Goal: Task Accomplishment & Management: Use online tool/utility

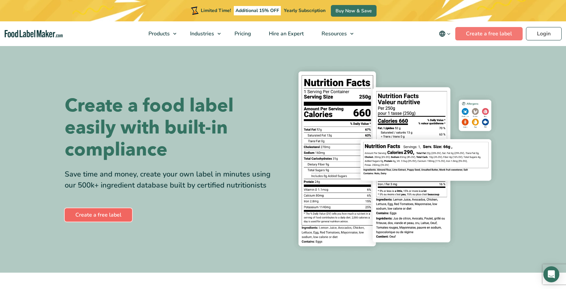
click at [98, 214] on link "Create a free label" at bounding box center [98, 214] width 67 height 13
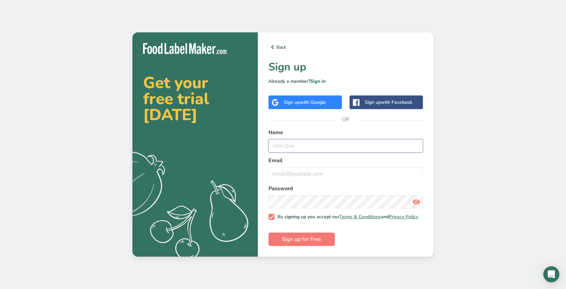
click at [314, 142] on input "text" at bounding box center [346, 145] width 155 height 13
type input "[PERSON_NAME]`"
click at [416, 200] on icon at bounding box center [416, 202] width 8 height 12
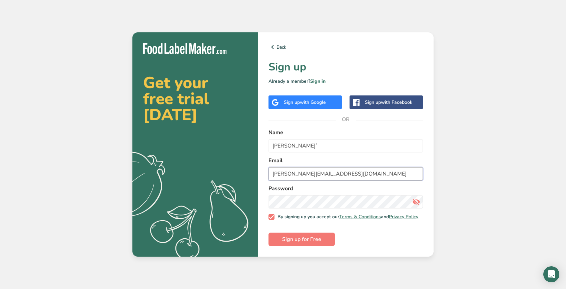
click at [329, 172] on input "[PERSON_NAME][EMAIL_ADDRESS][DOMAIN_NAME]" at bounding box center [346, 173] width 155 height 13
type input "[PERSON_NAME][EMAIL_ADDRESS][DOMAIN_NAME]"
click at [302, 243] on span "Sign up for Free" at bounding box center [301, 239] width 39 height 8
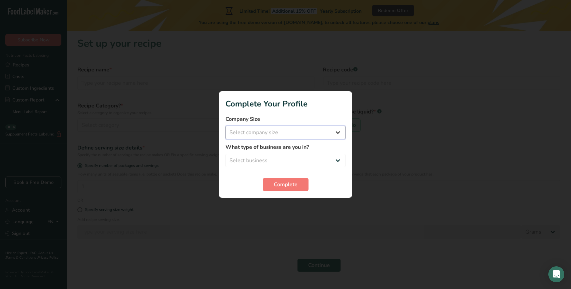
click at [337, 131] on select "Select company size Fewer than 10 Employees 10 to 50 Employees 51 to 500 Employ…" at bounding box center [286, 132] width 120 height 13
select select "2"
click at [333, 159] on select "Select business Packaged Food Manufacturer Restaurant & Cafe Bakery Meal Plans …" at bounding box center [286, 160] width 120 height 13
select select "1"
click at [289, 189] on button "Complete" at bounding box center [286, 184] width 46 height 13
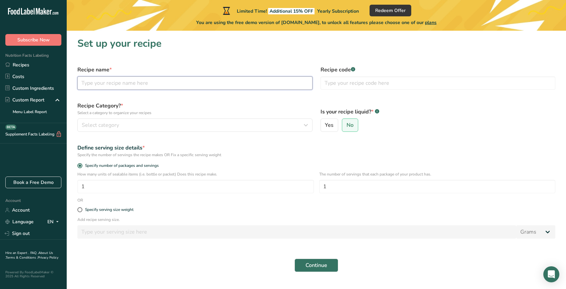
click at [165, 84] on input "text" at bounding box center [194, 82] width 235 height 13
type input "[PERSON_NAME] Roasted Chicken Wings"
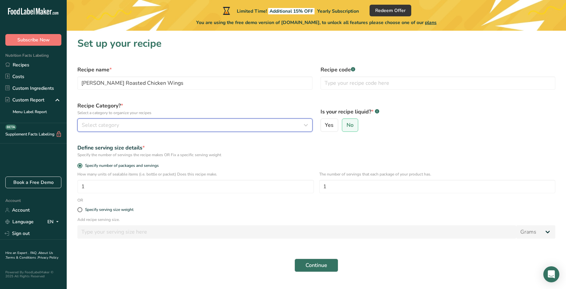
click at [306, 124] on icon "button" at bounding box center [306, 125] width 8 height 12
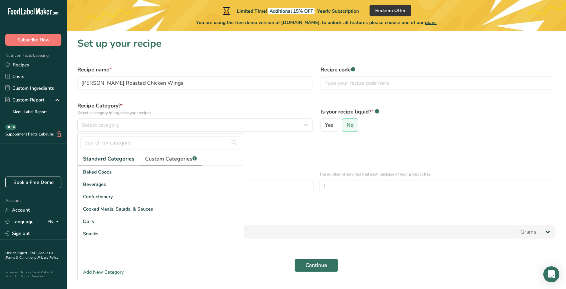
click at [164, 158] on span "Custom Categories .a-a{fill:#347362;}.b-a{fill:#fff;}" at bounding box center [171, 159] width 52 height 8
click at [109, 161] on span "Standard Categories" at bounding box center [108, 159] width 51 height 8
click at [112, 209] on span "Cooked Meals, Salads, & Sauces" at bounding box center [118, 209] width 70 height 7
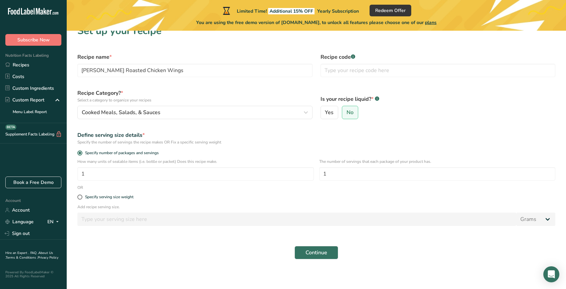
scroll to position [15, 0]
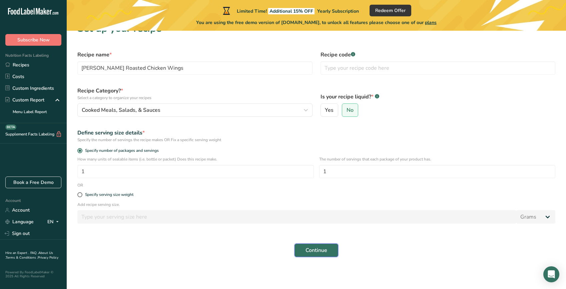
click at [322, 251] on span "Continue" at bounding box center [317, 250] width 22 height 8
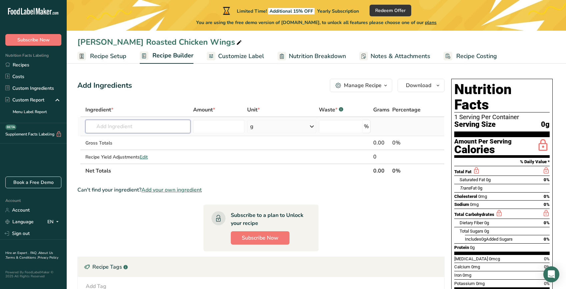
click at [164, 125] on input "text" at bounding box center [137, 126] width 105 height 13
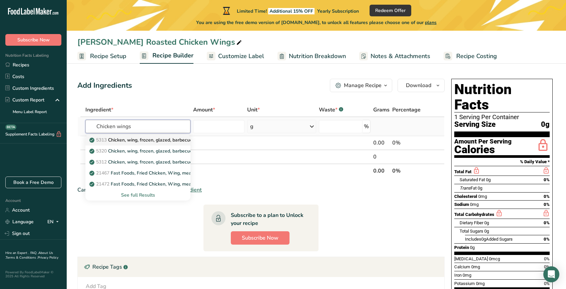
type input "Chicken wings"
click at [167, 138] on p "5313 Chicken, wing, frozen, glazed, barbecue flavored, heated (microwave)" at bounding box center [174, 139] width 166 height 7
type input "Chicken, wing, frozen, glazed, barbecue flavored, heated (microwave)"
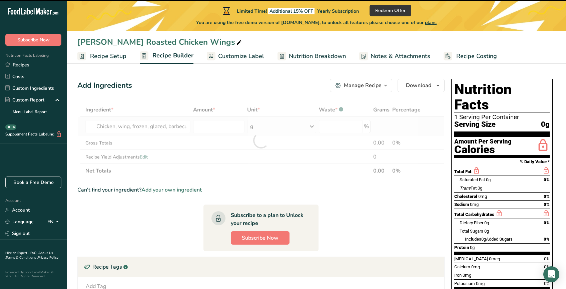
type input "0"
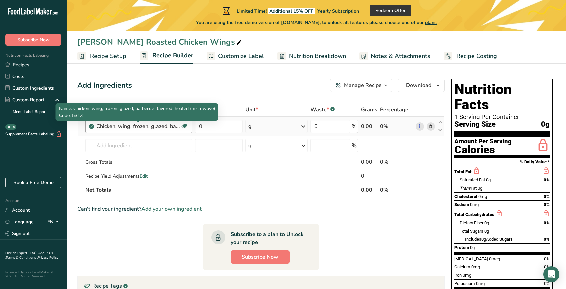
click at [142, 127] on div "Chicken, wing, frozen, glazed, barbecue flavored, heated (microwave)" at bounding box center [137, 126] width 83 height 8
click at [161, 127] on div "Chicken, wing, frozen, glazed, barbecue flavored, heated (microwave)" at bounding box center [137, 126] width 83 height 8
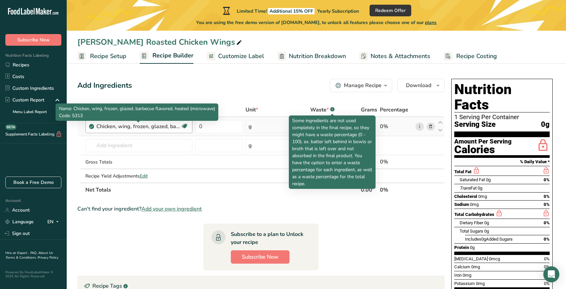
click at [152, 125] on div "Chicken, wing, frozen, glazed, barbecue flavored, heated (microwave)" at bounding box center [137, 126] width 83 height 8
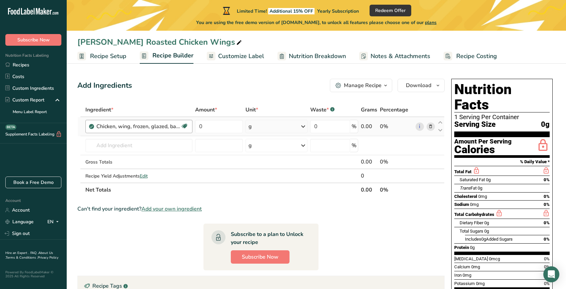
click at [168, 127] on div "Chicken, wing, frozen, glazed, barbecue flavored, heated (microwave)" at bounding box center [137, 126] width 83 height 8
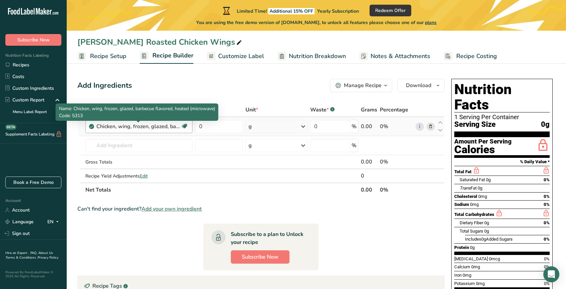
click at [168, 127] on div "Chicken, wing, frozen, glazed, barbecue flavored, heated (microwave)" at bounding box center [137, 126] width 83 height 8
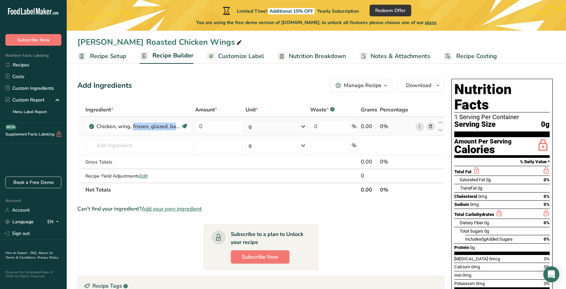
click at [431, 126] on icon at bounding box center [430, 126] width 5 height 7
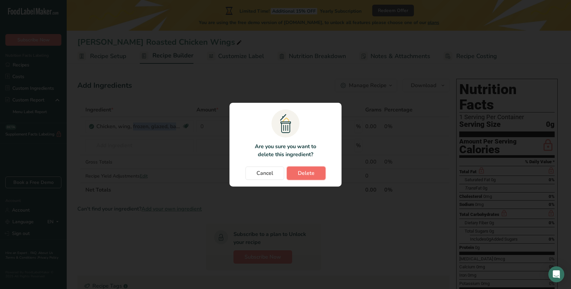
click at [293, 173] on button "Delete" at bounding box center [306, 173] width 39 height 13
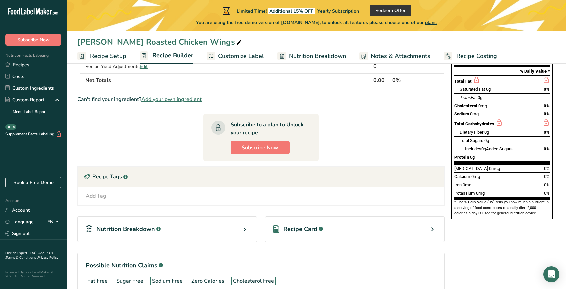
scroll to position [130, 0]
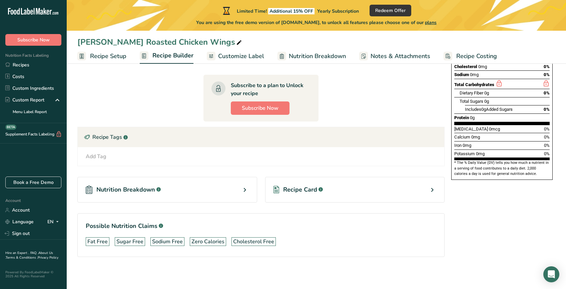
click at [242, 191] on icon at bounding box center [245, 190] width 8 height 12
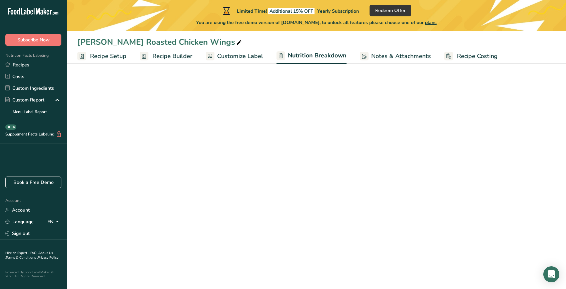
select select "Calories"
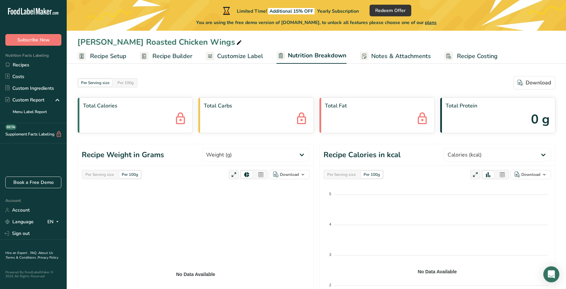
click at [102, 52] on span "Recipe Setup" at bounding box center [108, 56] width 36 height 9
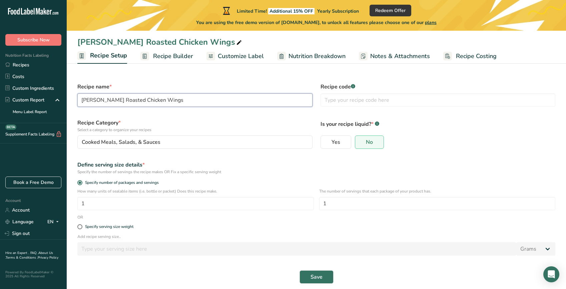
click at [193, 97] on input "[PERSON_NAME] Roasted Chicken Wings" at bounding box center [194, 99] width 235 height 13
click at [312, 266] on form "Recipe name * [PERSON_NAME] Roasted Chicken Wings Recipe code .a-a{fill:#347362…" at bounding box center [316, 183] width 486 height 209
click at [317, 278] on span "Save" at bounding box center [317, 277] width 12 height 8
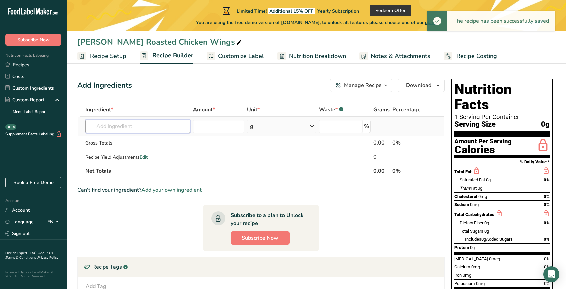
click at [106, 125] on input "text" at bounding box center [137, 126] width 105 height 13
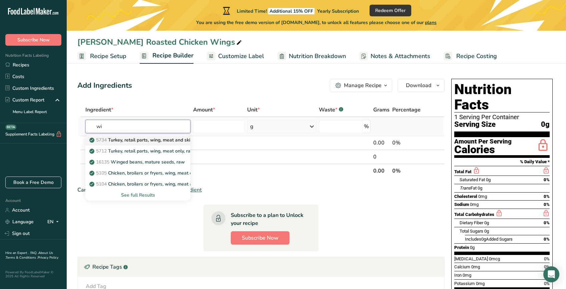
type input "w"
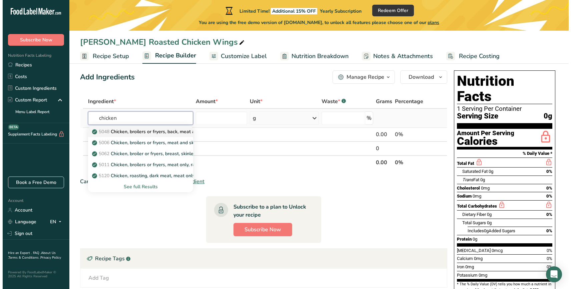
scroll to position [13, 0]
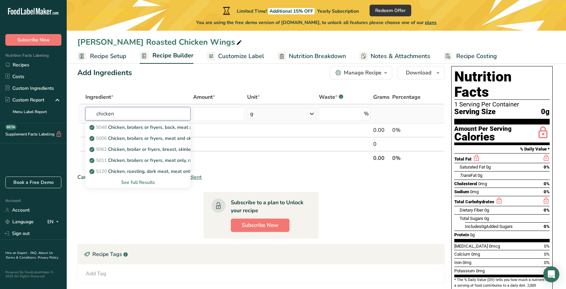
type input "chicken"
click at [146, 184] on div "See full Results" at bounding box center [138, 182] width 94 height 7
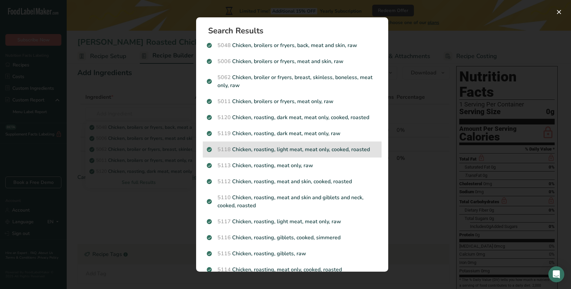
scroll to position [0, 0]
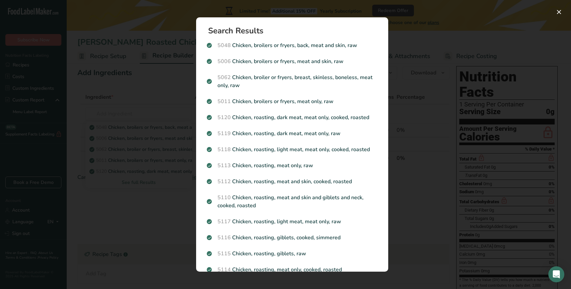
click at [136, 111] on div "Search results modal" at bounding box center [285, 144] width 571 height 289
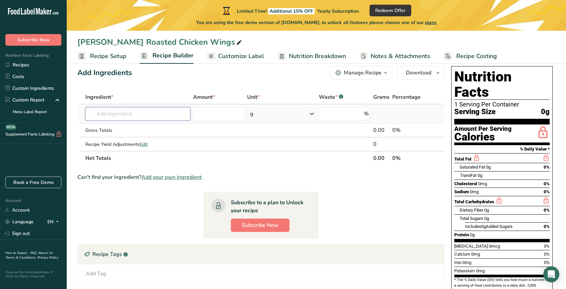
click at [126, 113] on input "text" at bounding box center [137, 113] width 105 height 13
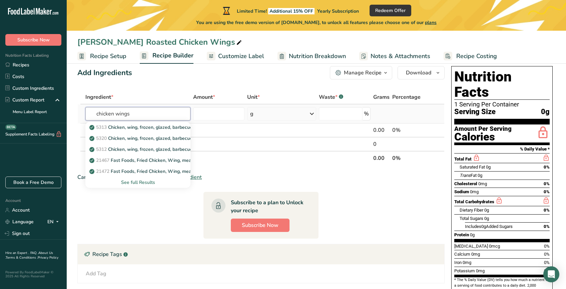
type input "chicken wings"
click at [145, 182] on div "See full Results" at bounding box center [138, 182] width 94 height 7
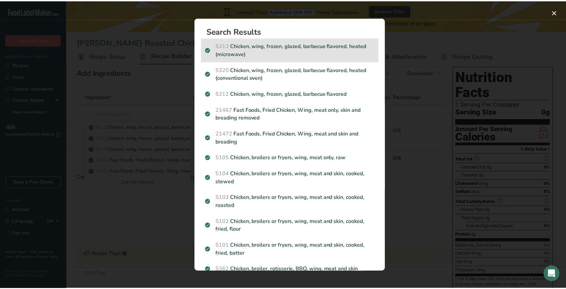
scroll to position [4, 0]
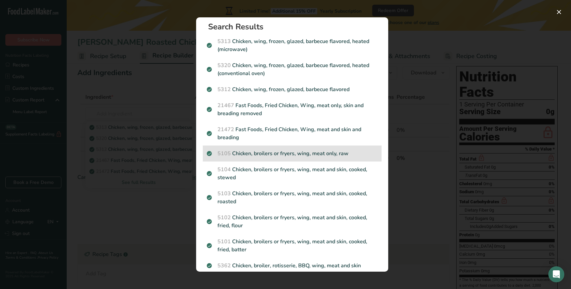
click at [276, 157] on p "5105 Chicken, broilers or fryers, wing, meat only, raw" at bounding box center [292, 154] width 171 height 8
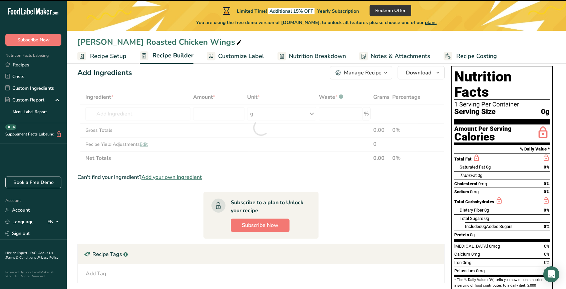
type input "0"
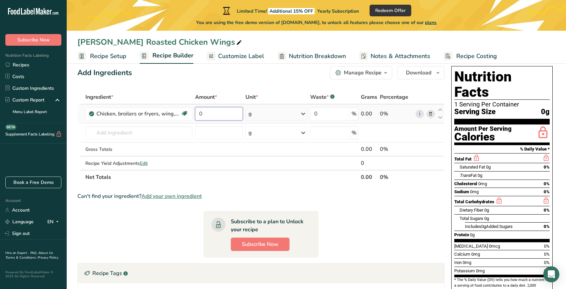
click at [228, 115] on input "0" at bounding box center [219, 113] width 48 height 13
type input "100"
